Goal: Task Accomplishment & Management: Manage account settings

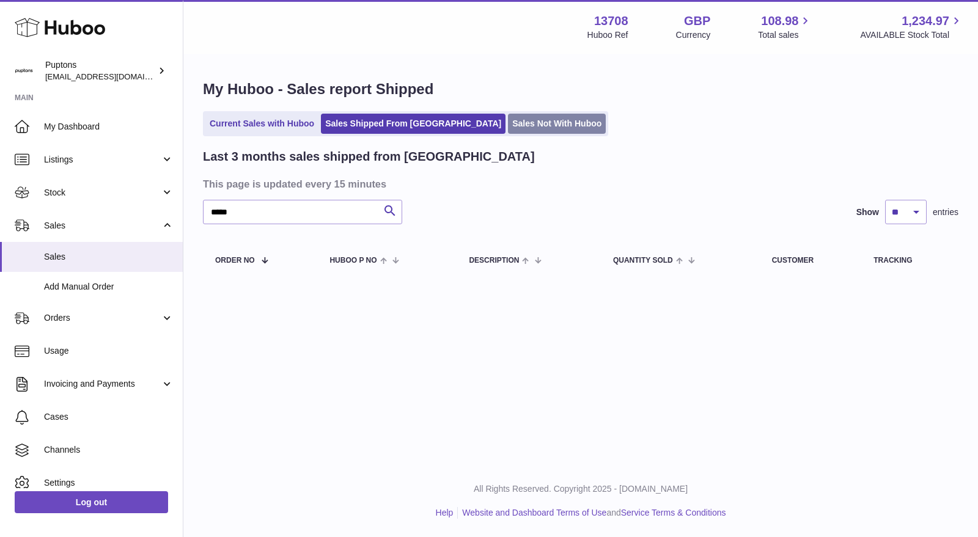
click at [508, 127] on link "Sales Not With Huboo" at bounding box center [557, 124] width 98 height 20
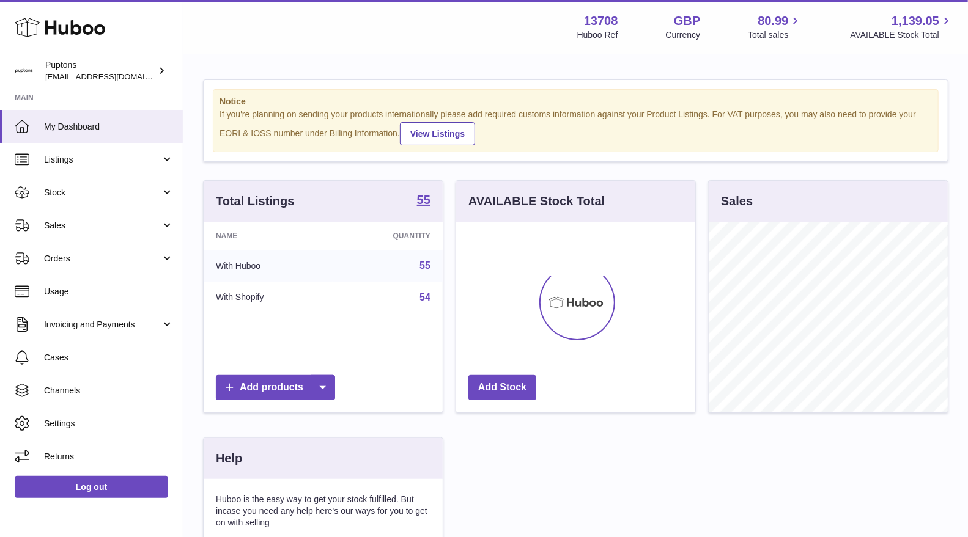
scroll to position [190, 239]
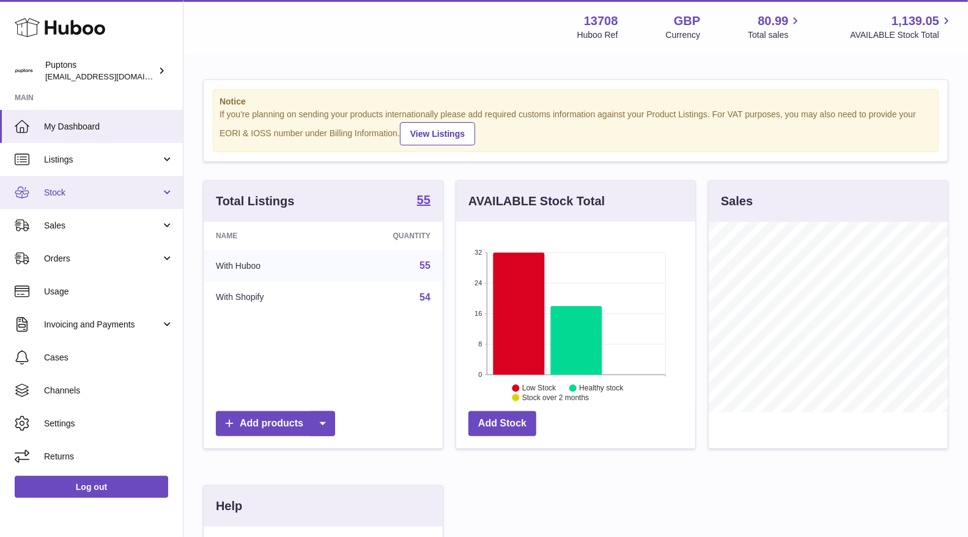
click at [85, 194] on span "Stock" at bounding box center [102, 193] width 117 height 12
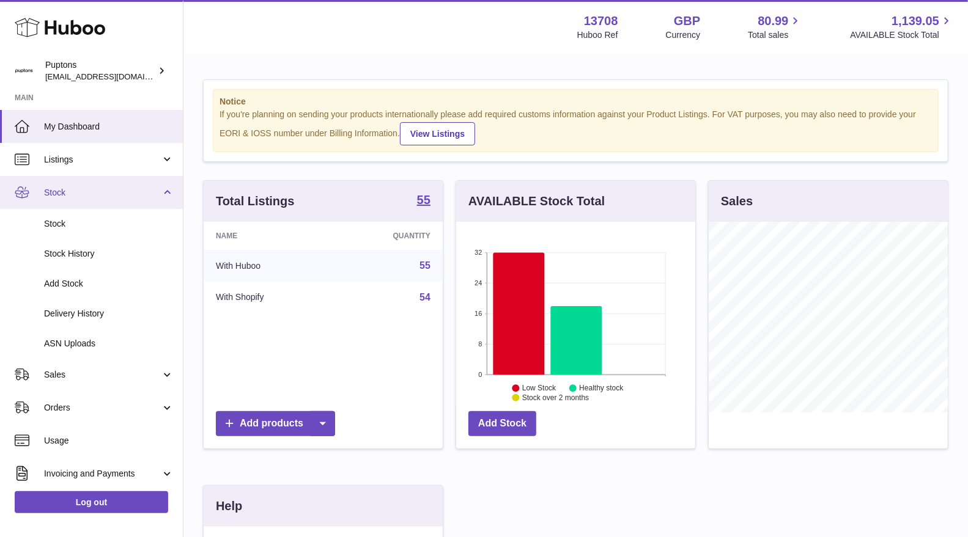
click at [74, 202] on link "Stock" at bounding box center [91, 192] width 183 height 33
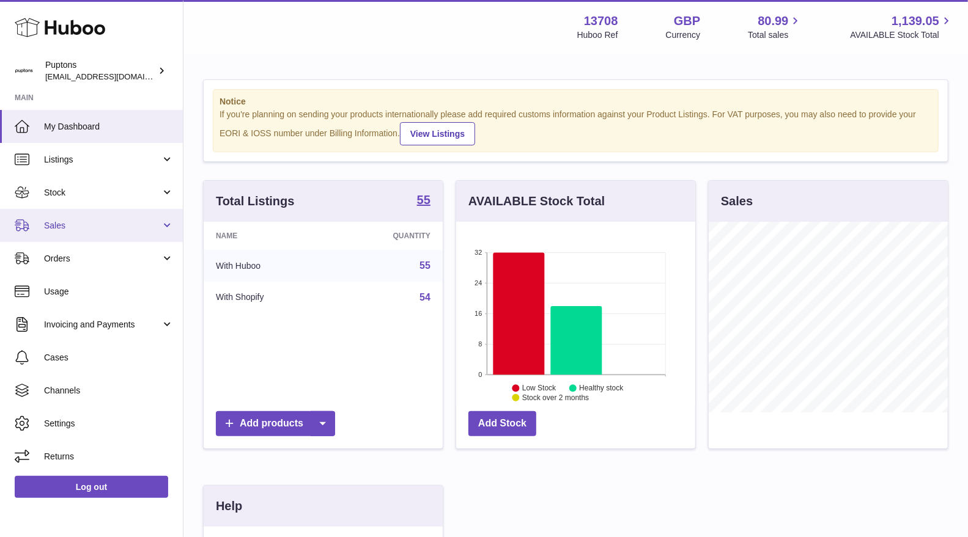
click at [71, 233] on link "Sales" at bounding box center [91, 225] width 183 height 33
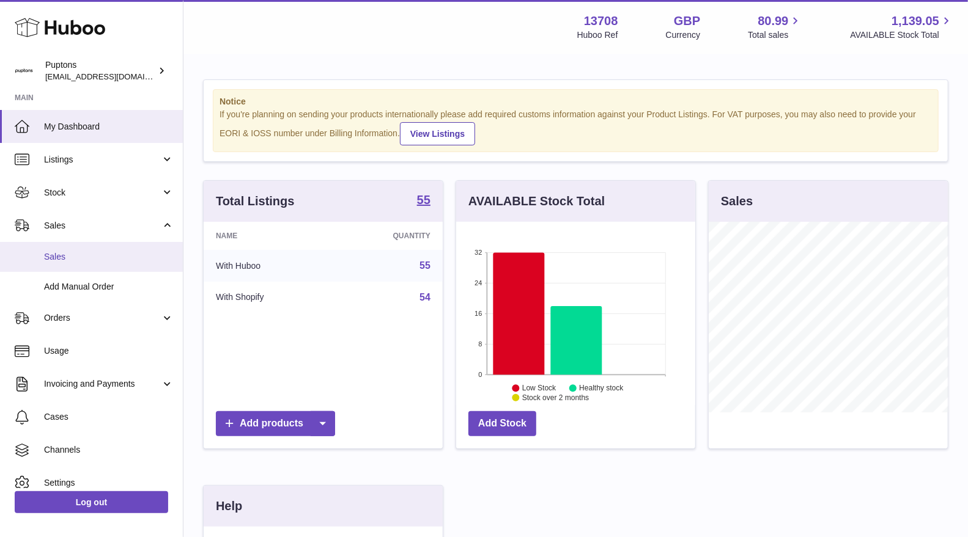
click at [67, 264] on link "Sales" at bounding box center [91, 257] width 183 height 30
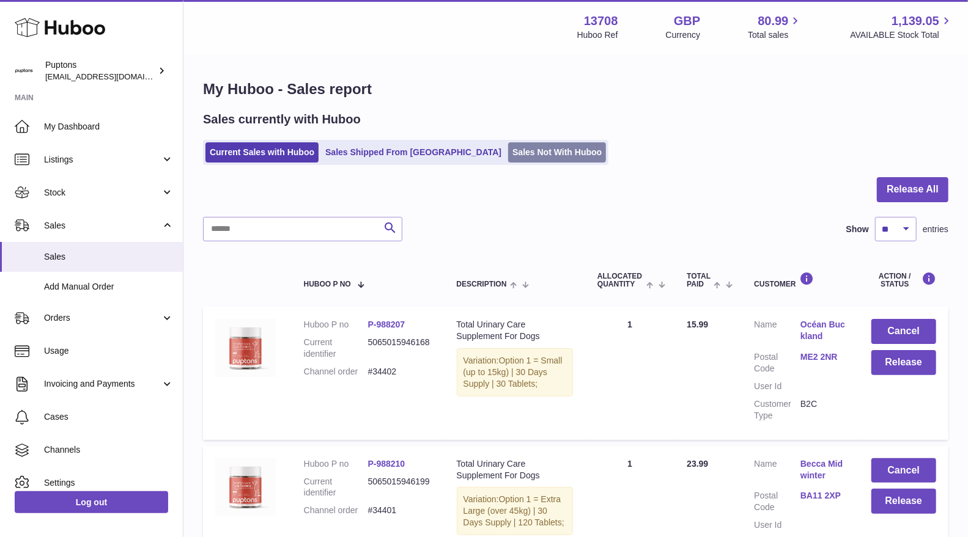
click at [508, 152] on link "Sales Not With Huboo" at bounding box center [557, 152] width 98 height 20
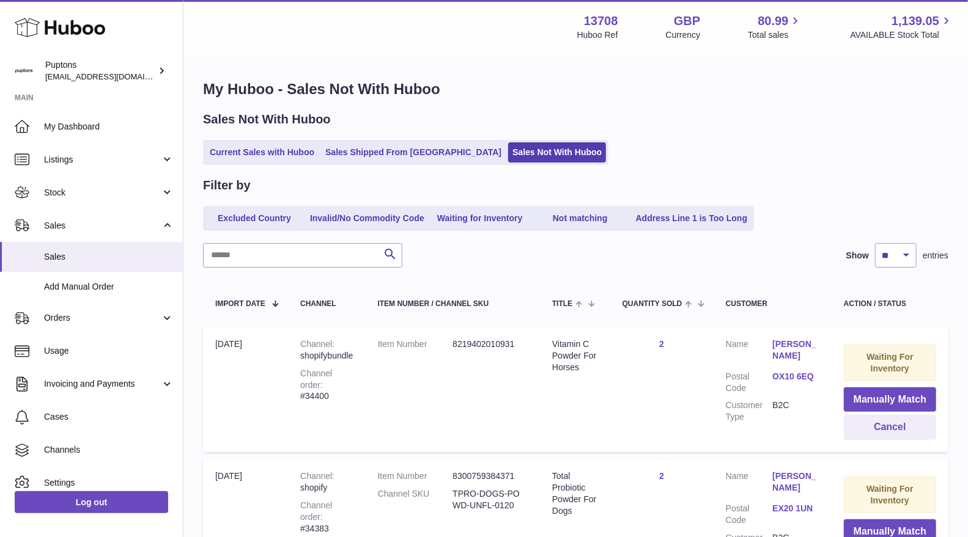
click at [350, 385] on div "Channel order #34400" at bounding box center [326, 385] width 53 height 35
click at [250, 156] on link "Current Sales with Huboo" at bounding box center [261, 152] width 113 height 20
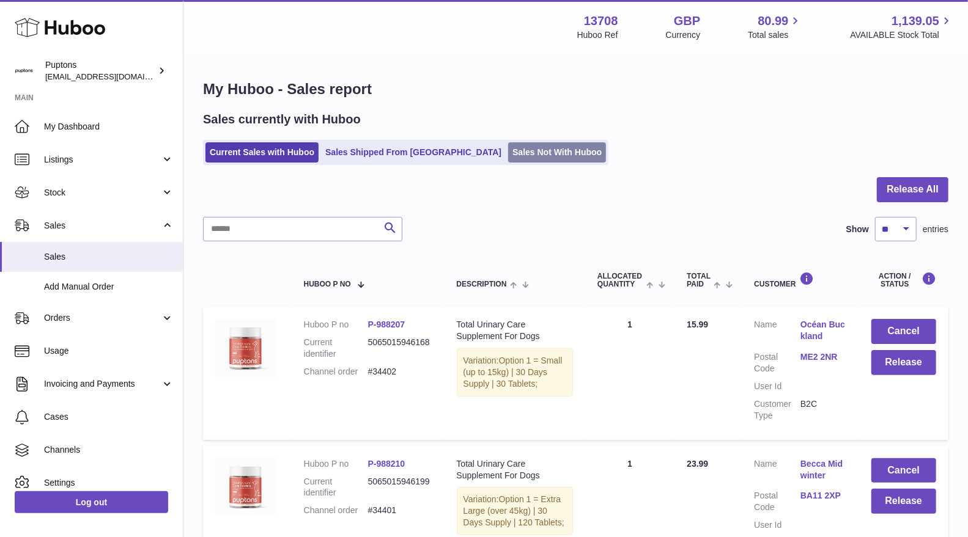
click at [508, 151] on link "Sales Not With Huboo" at bounding box center [557, 152] width 98 height 20
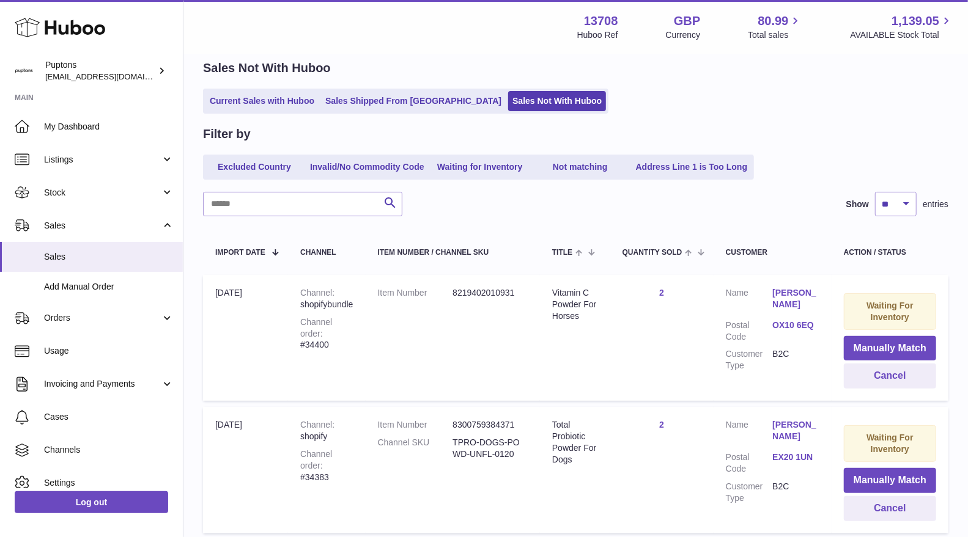
scroll to position [68, 0]
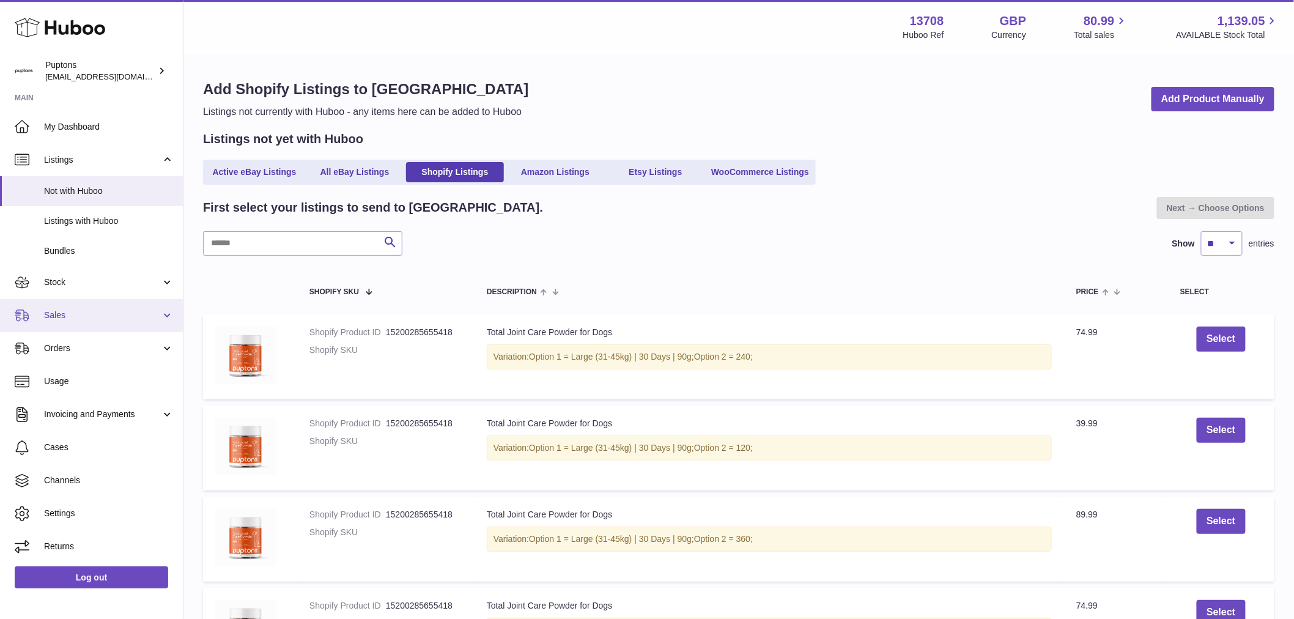
click at [41, 320] on link "Sales" at bounding box center [91, 315] width 183 height 33
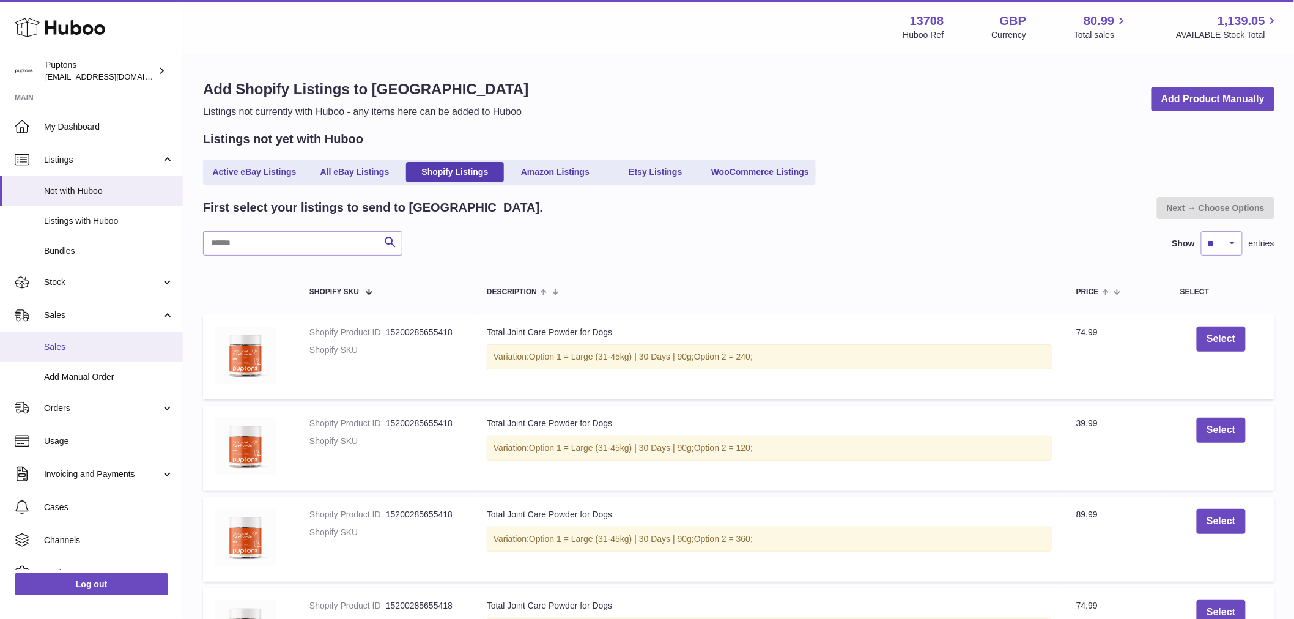
click at [65, 355] on link "Sales" at bounding box center [91, 347] width 183 height 30
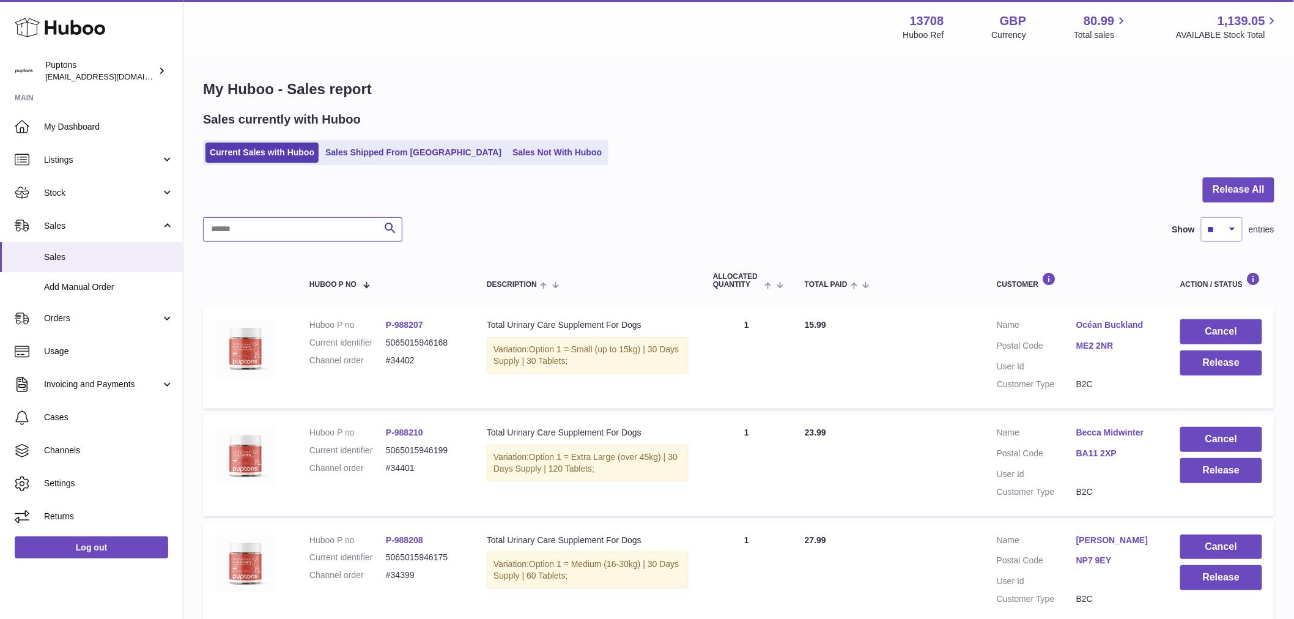
click at [304, 234] on input "text" at bounding box center [302, 229] width 199 height 24
paste input "*****"
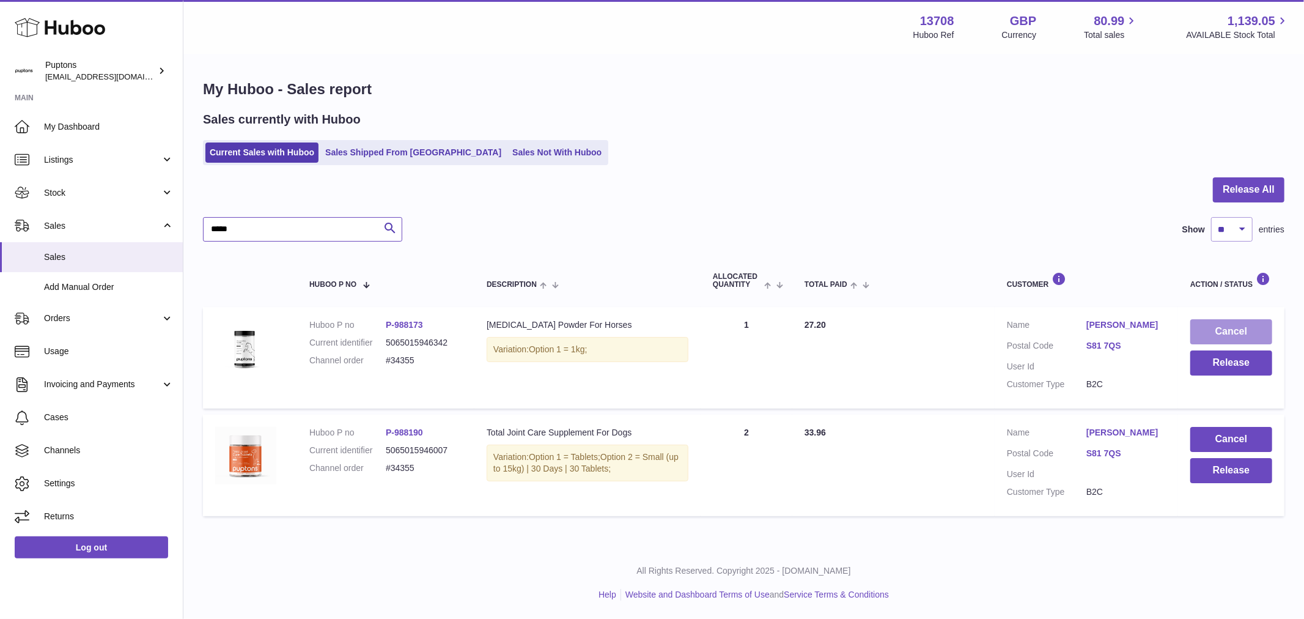
type input "*****"
click at [1221, 331] on button "Cancel" at bounding box center [1231, 331] width 82 height 25
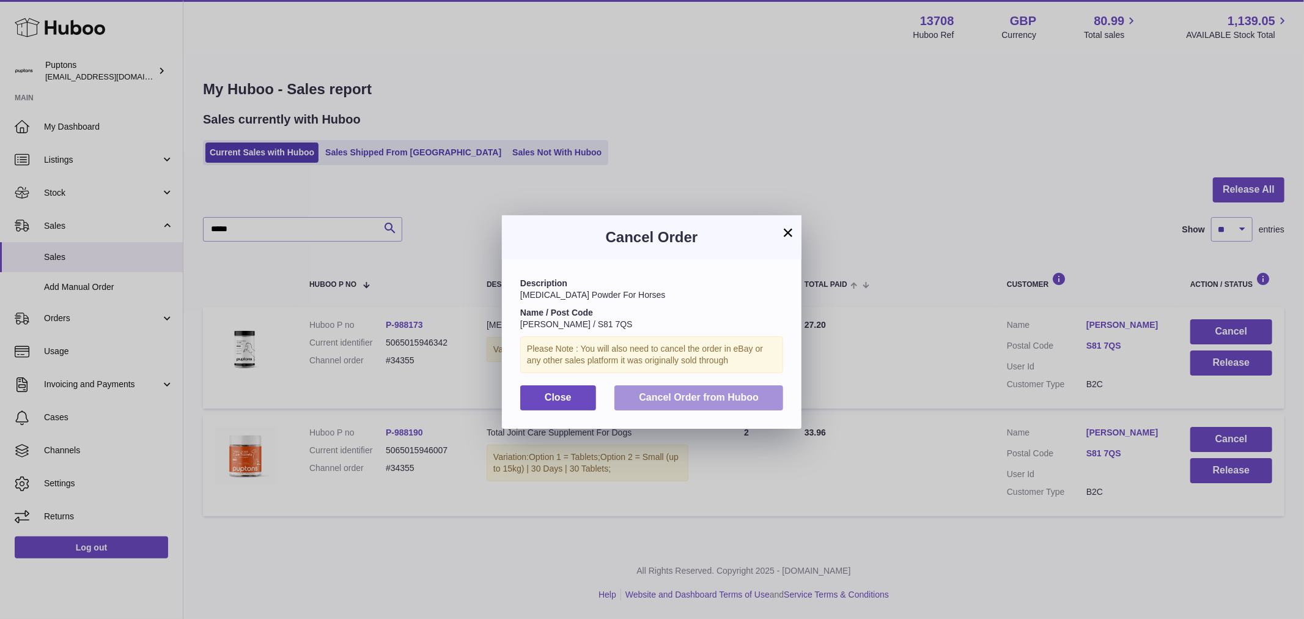
click at [659, 410] on button "Cancel Order from Huboo" at bounding box center [698, 397] width 169 height 25
